Goal: Task Accomplishment & Management: Manage account settings

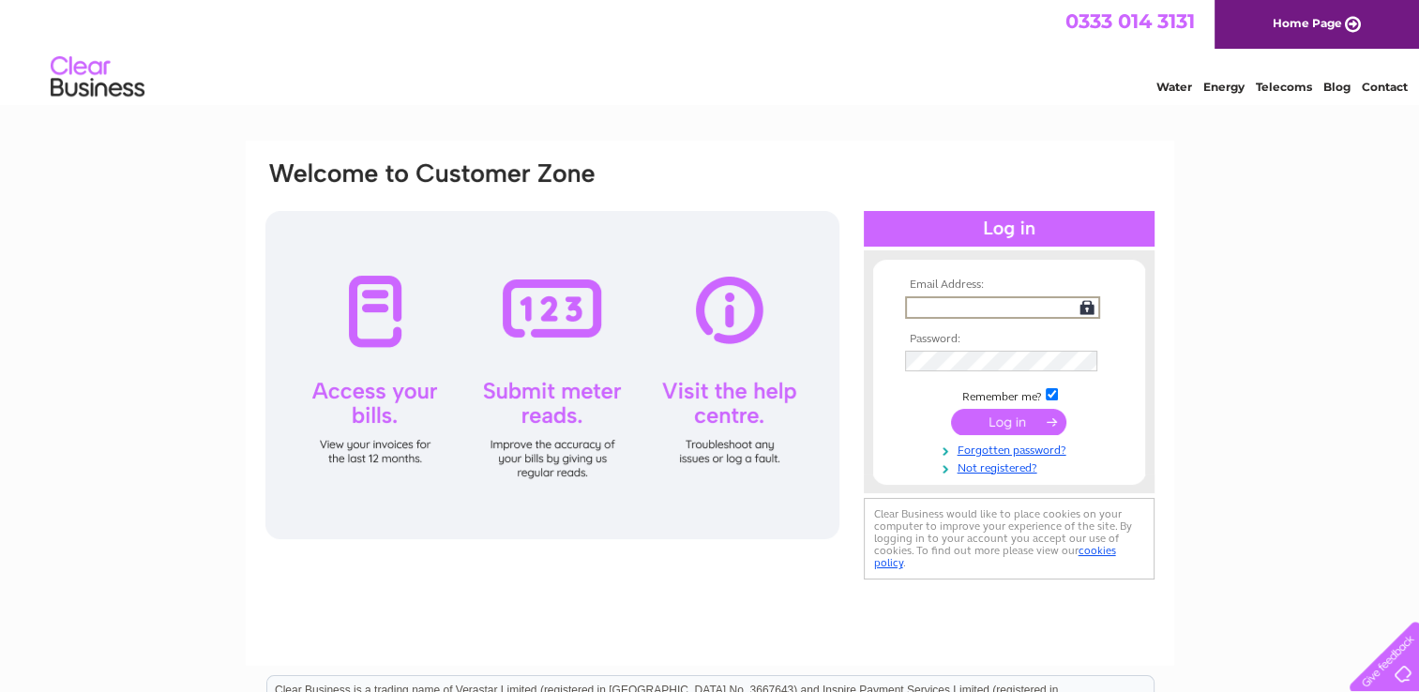
click at [938, 307] on input "text" at bounding box center [1002, 307] width 195 height 23
type input "[EMAIL_ADDRESS][DOMAIN_NAME]"
click at [1016, 417] on input "submit" at bounding box center [1008, 421] width 115 height 26
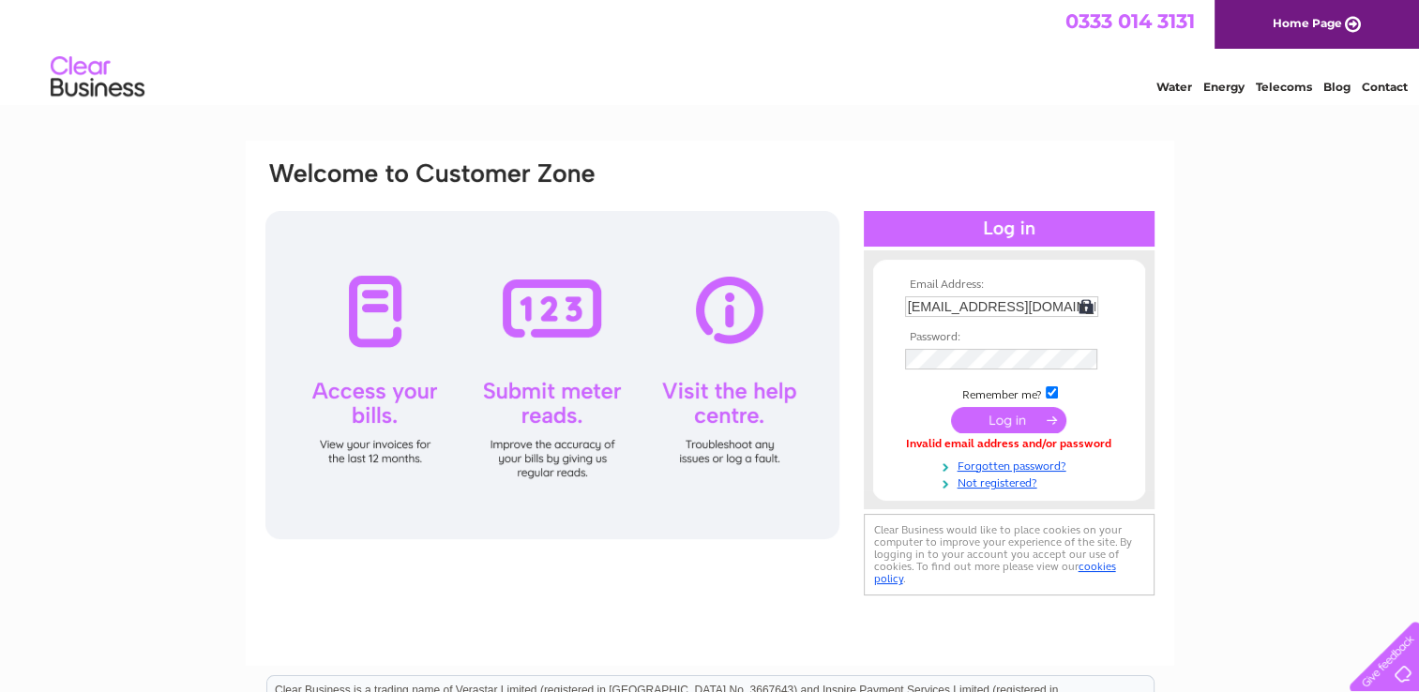
click at [1007, 409] on input "submit" at bounding box center [1008, 420] width 115 height 26
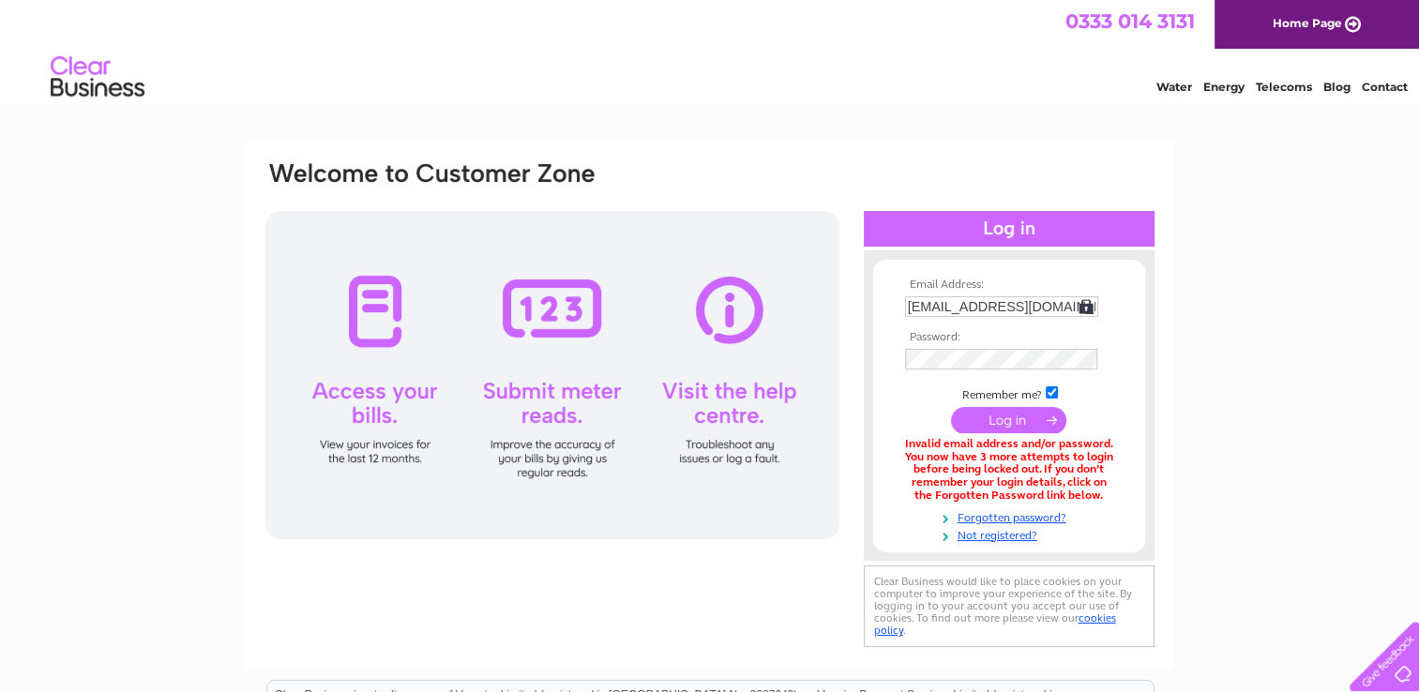
click at [993, 420] on input "submit" at bounding box center [1008, 420] width 115 height 26
click at [1024, 424] on input "submit" at bounding box center [1008, 421] width 115 height 26
click at [1038, 421] on input "submit" at bounding box center [1008, 421] width 115 height 26
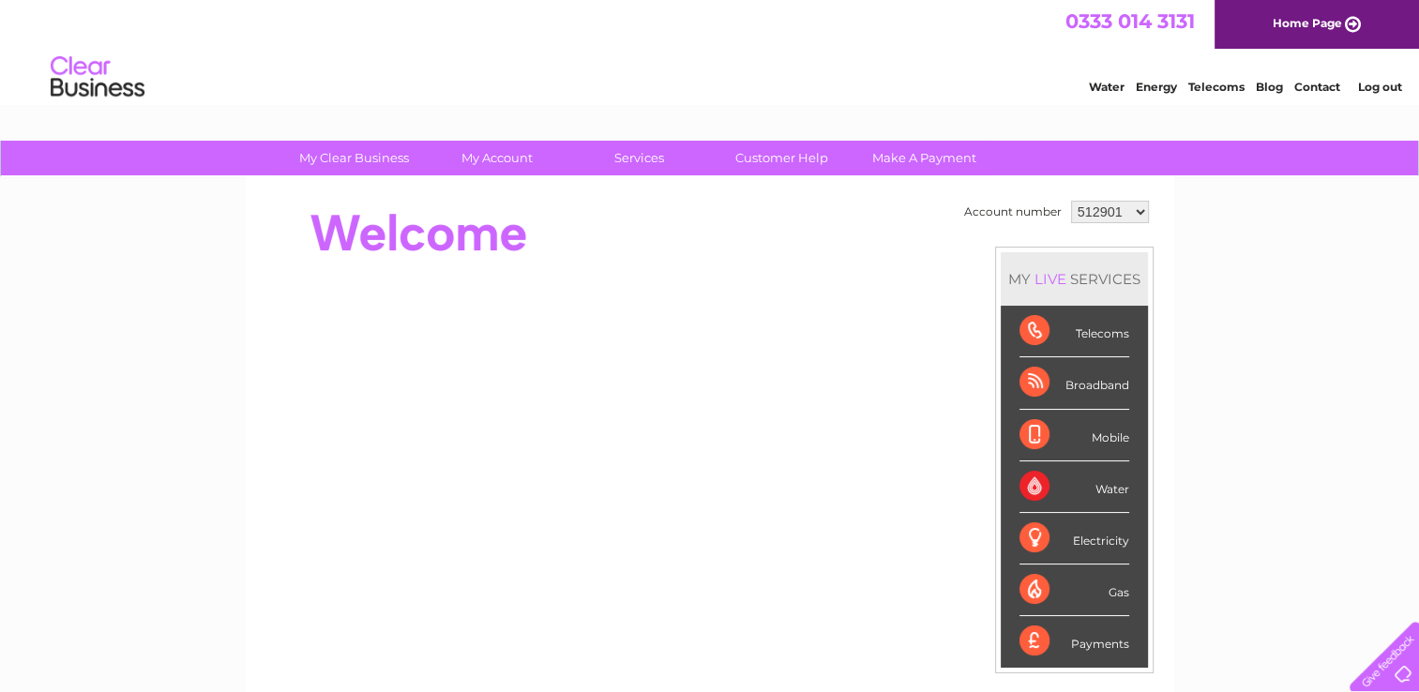
click at [1295, 383] on div "My Clear Business Login Details My Details My Preferences Link Account My Accou…" at bounding box center [709, 668] width 1419 height 1054
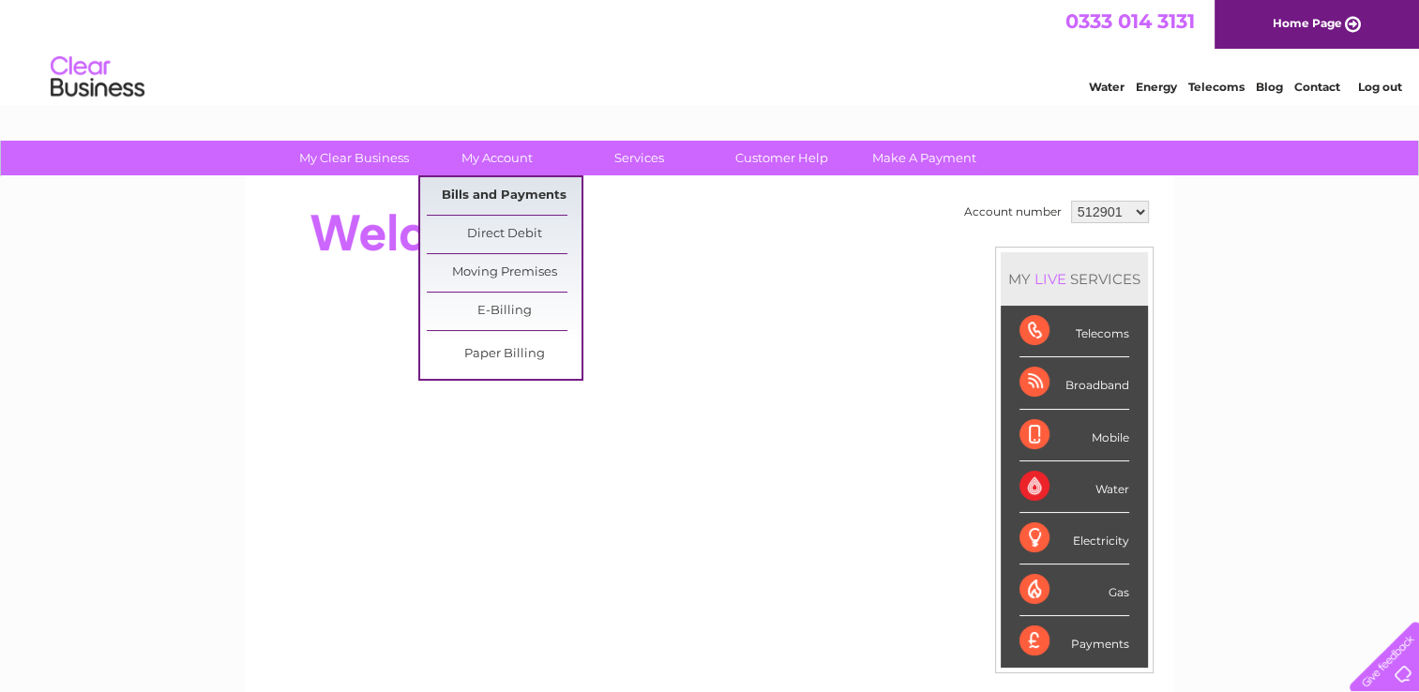
click at [491, 188] on link "Bills and Payments" at bounding box center [504, 196] width 155 height 38
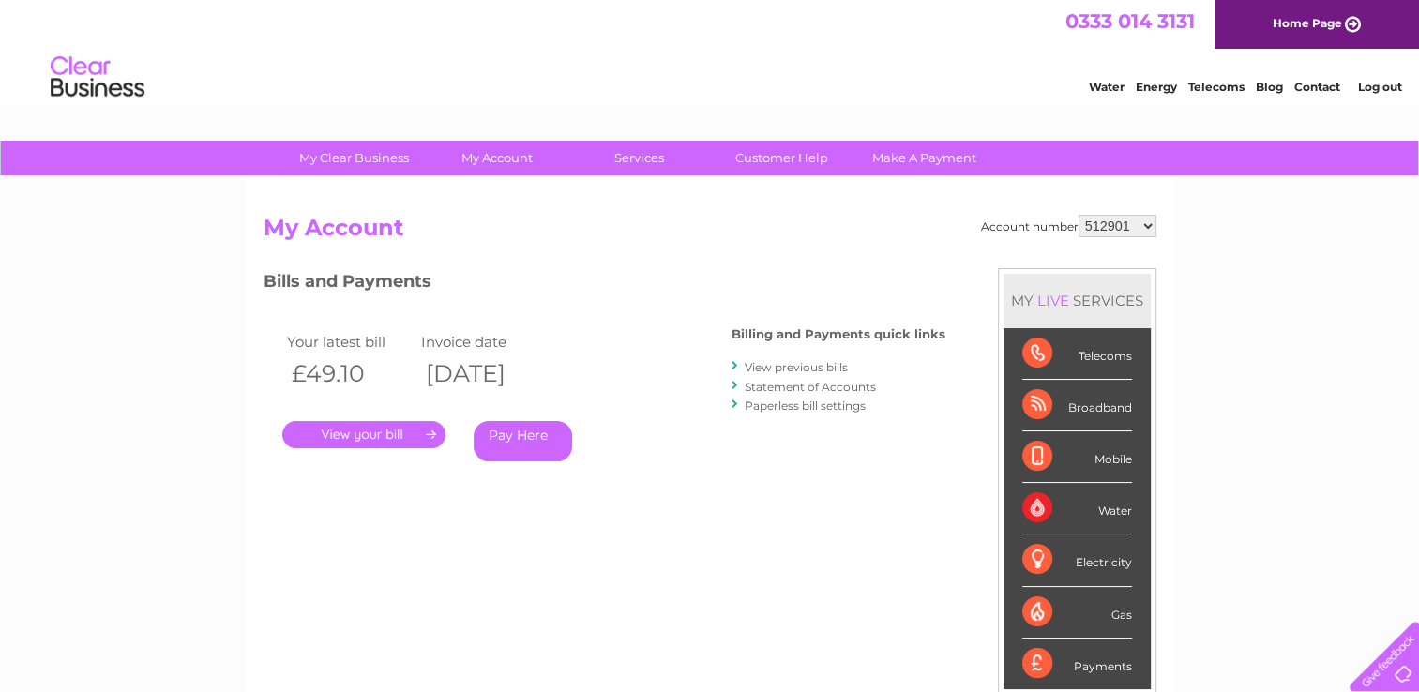
click at [1145, 223] on select "512901 982637 1080753" at bounding box center [1117, 226] width 78 height 23
select select "982637"
click at [1078, 215] on select "512901 982637 1080753" at bounding box center [1117, 226] width 78 height 23
click at [394, 433] on link "." at bounding box center [363, 434] width 163 height 27
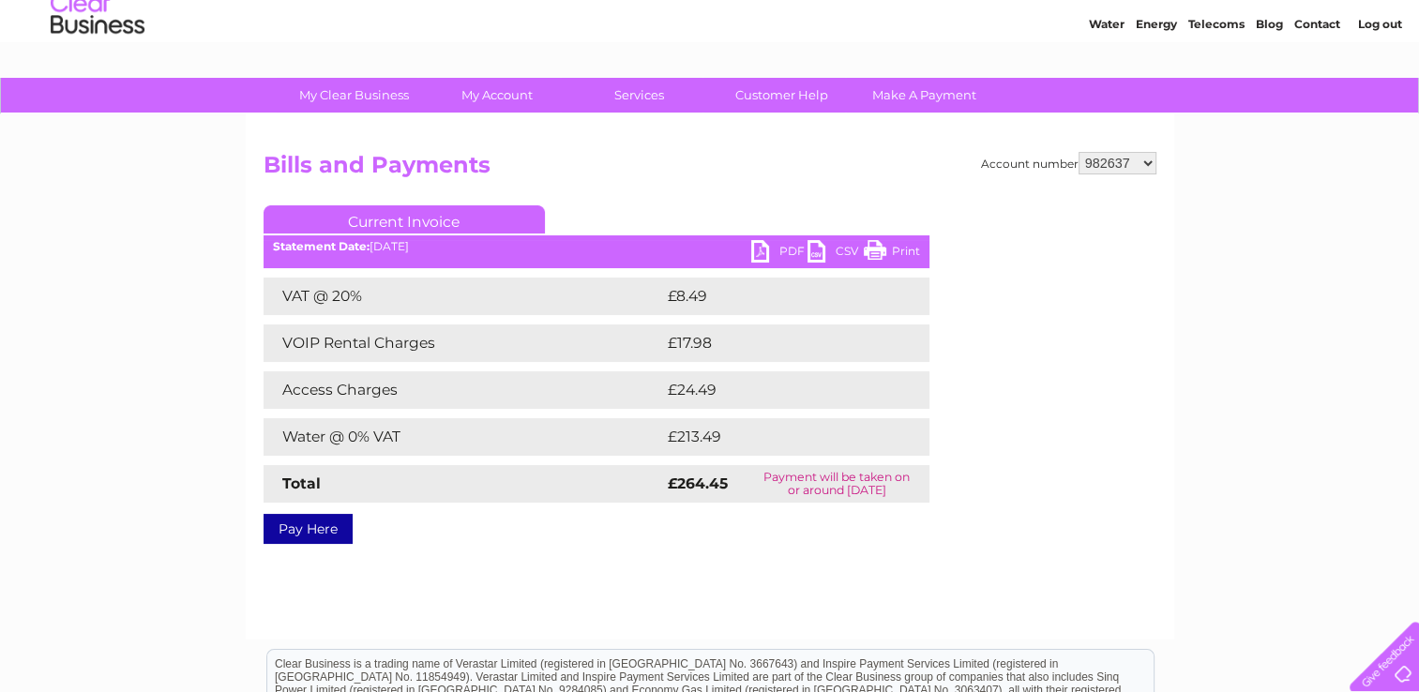
scroll to position [61, 0]
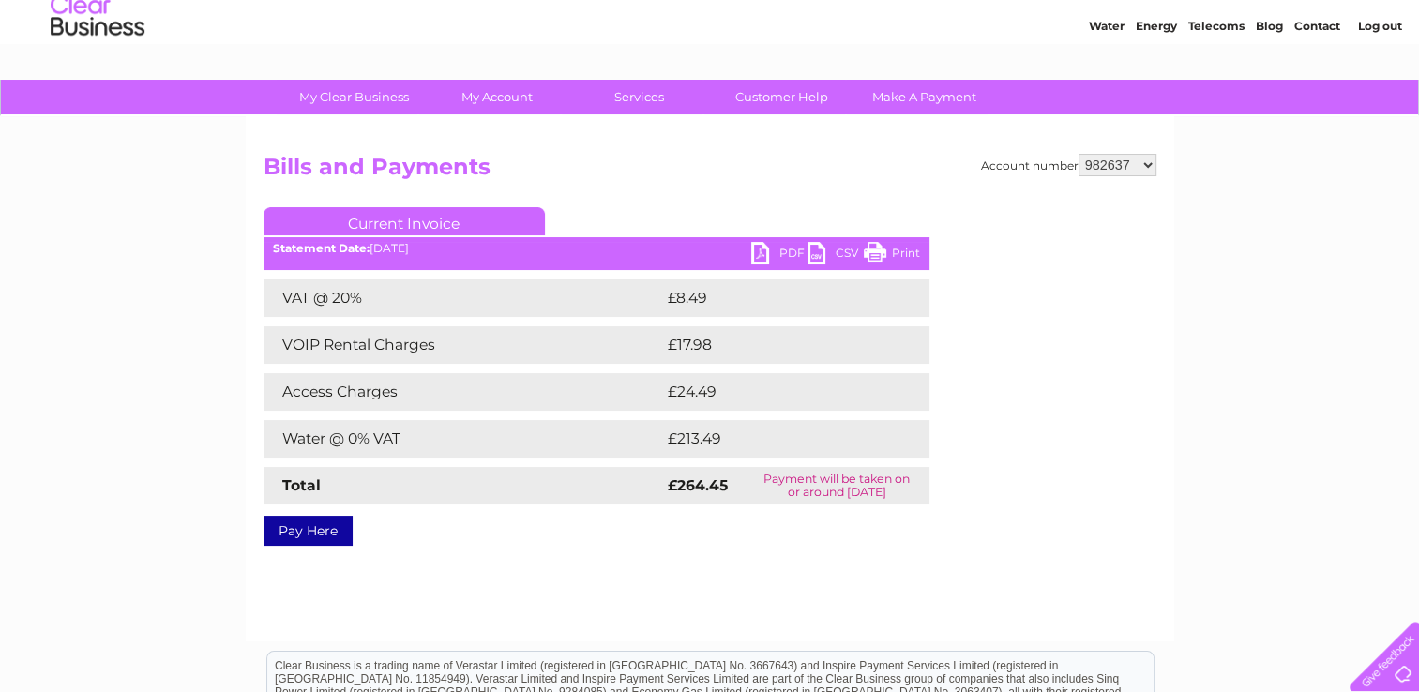
click at [788, 249] on link "PDF" at bounding box center [779, 255] width 56 height 27
